Goal: Obtain resource: Download file/media

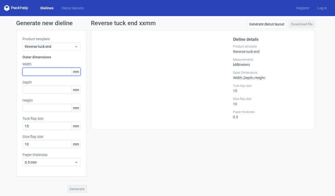
click at [64, 69] on input "text" at bounding box center [51, 72] width 58 height 8
type input "150"
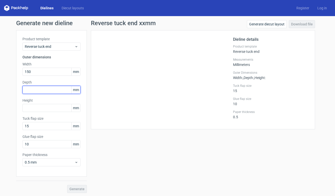
click at [55, 89] on input "text" at bounding box center [51, 90] width 58 height 8
type input "40"
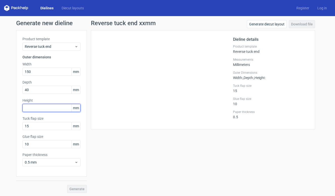
click at [49, 107] on input "text" at bounding box center [51, 108] width 58 height 8
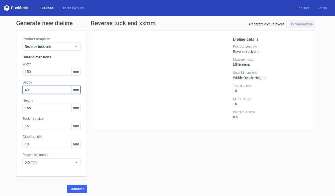
click at [42, 91] on input "40" at bounding box center [51, 90] width 58 height 8
click at [77, 186] on button "Generate" at bounding box center [77, 189] width 20 height 8
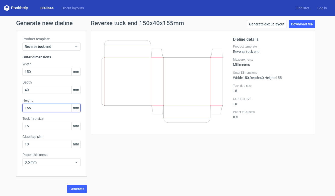
click at [39, 108] on input "155" at bounding box center [51, 108] width 58 height 8
type input "150"
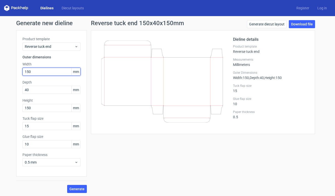
click at [34, 71] on input "150" at bounding box center [51, 72] width 58 height 8
type input "155"
click at [77, 191] on span "Generate" at bounding box center [76, 190] width 15 height 4
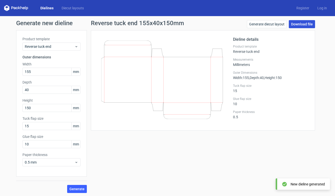
click at [301, 24] on link "Download file" at bounding box center [302, 24] width 26 height 8
